Goal: Transaction & Acquisition: Purchase product/service

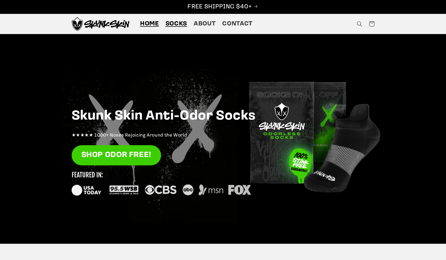
click at [177, 24] on span "Socks" at bounding box center [177, 24] width 22 height 8
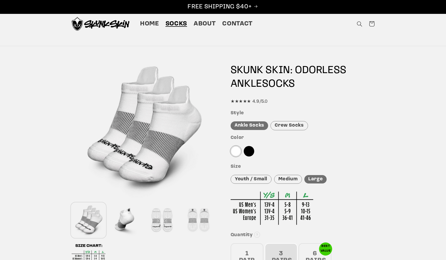
click at [284, 176] on div "Medium" at bounding box center [288, 179] width 28 height 9
click at [292, 126] on div "Crew Socks" at bounding box center [289, 125] width 37 height 9
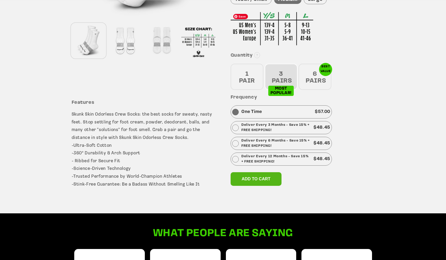
scroll to position [180, 0]
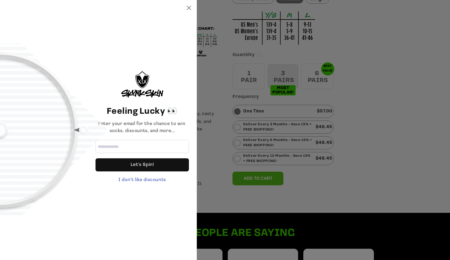
click at [186, 8] on div "Feeling Lucky 👀 Enter your email for the chance to win socks, discounts, and mo…" at bounding box center [98, 130] width 197 height 260
click at [189, 7] on icon at bounding box center [189, 8] width 4 height 4
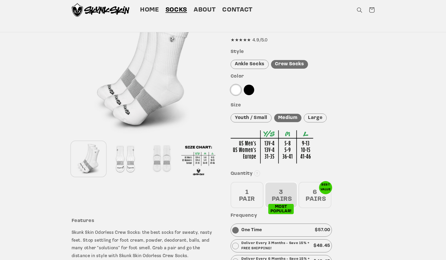
scroll to position [24, 0]
